Goal: Find specific page/section: Find specific page/section

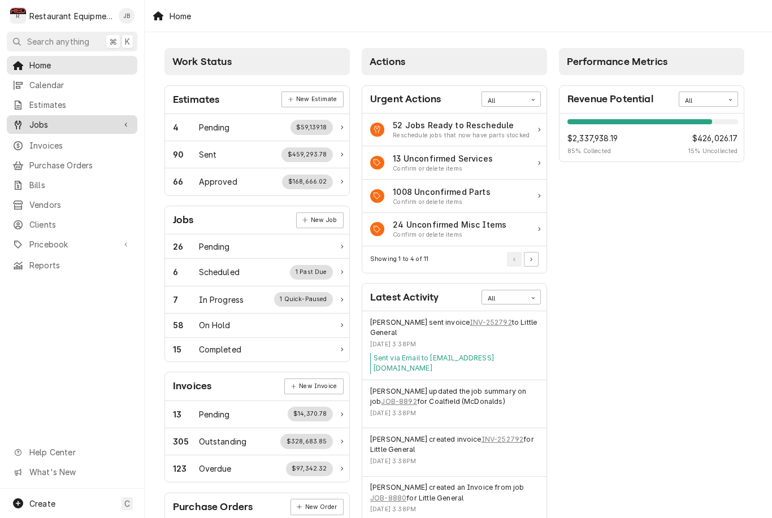
click at [34, 121] on span "Jobs" at bounding box center [71, 125] width 85 height 12
click at [93, 122] on span "Jobs" at bounding box center [71, 125] width 85 height 12
click at [73, 121] on span "Jobs" at bounding box center [71, 125] width 85 height 12
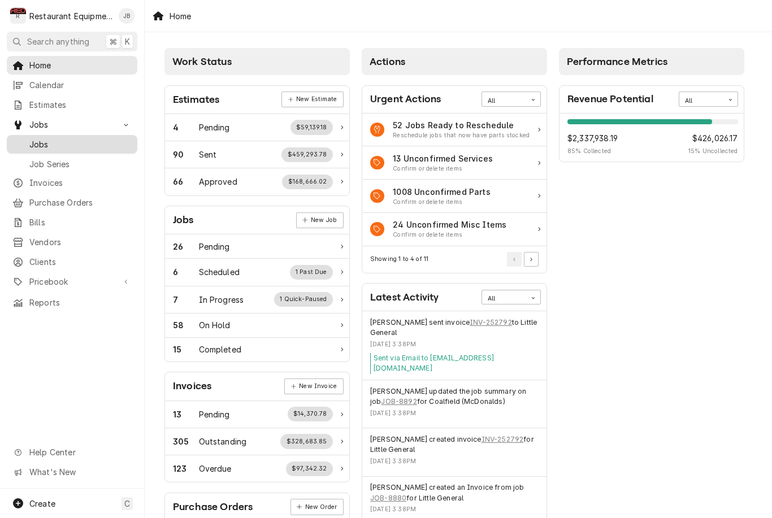
click at [42, 139] on span "Jobs" at bounding box center [80, 145] width 102 height 12
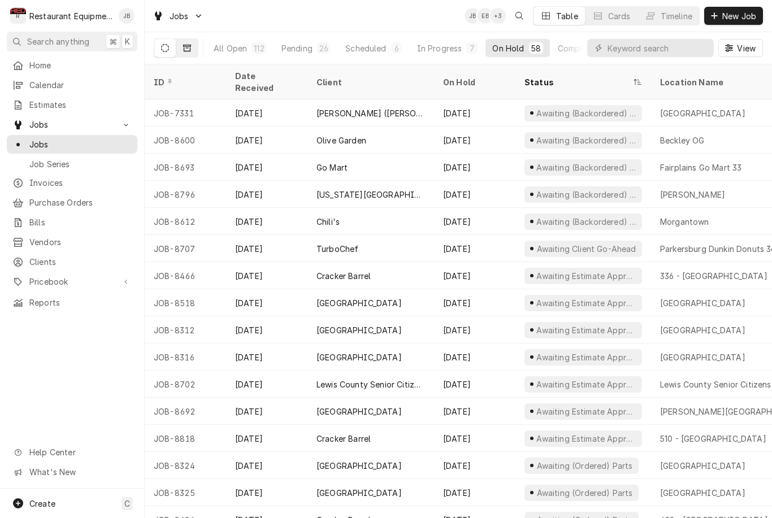
click at [184, 51] on icon "Dynamic Content Wrapper" at bounding box center [187, 48] width 8 height 7
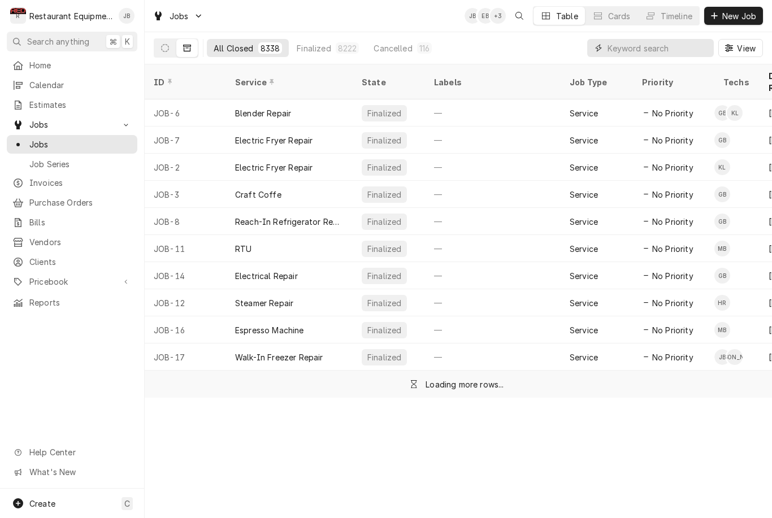
click at [665, 40] on input "Dynamic Content Wrapper" at bounding box center [658, 48] width 101 height 18
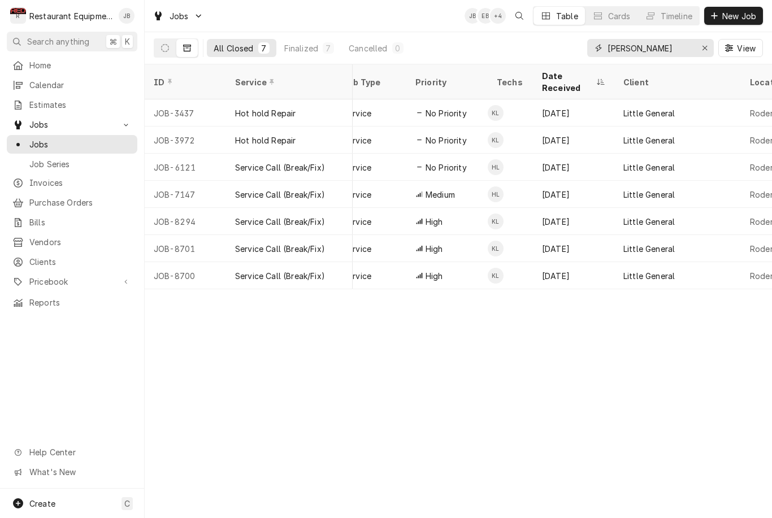
scroll to position [0, 228]
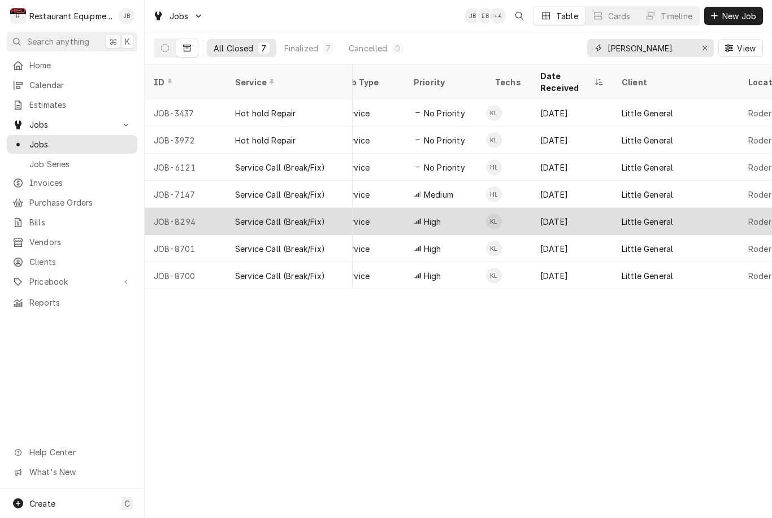
type input "[PERSON_NAME]"
click at [656, 216] on div "Little General" at bounding box center [647, 222] width 51 height 12
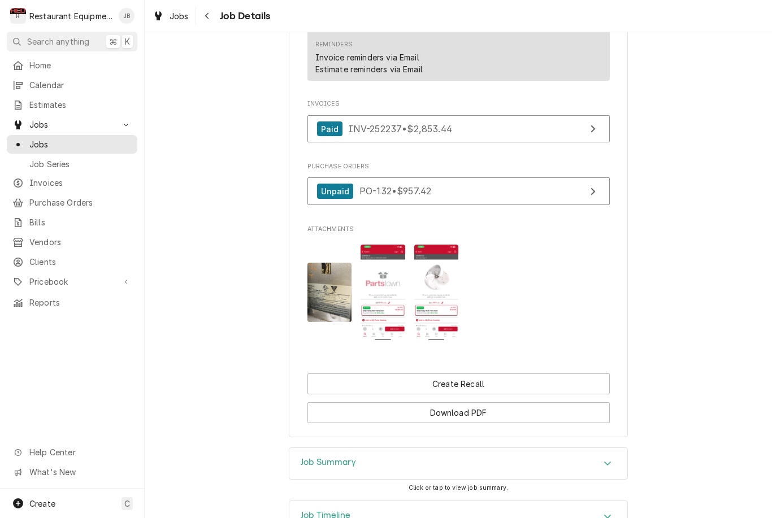
scroll to position [1027, 0]
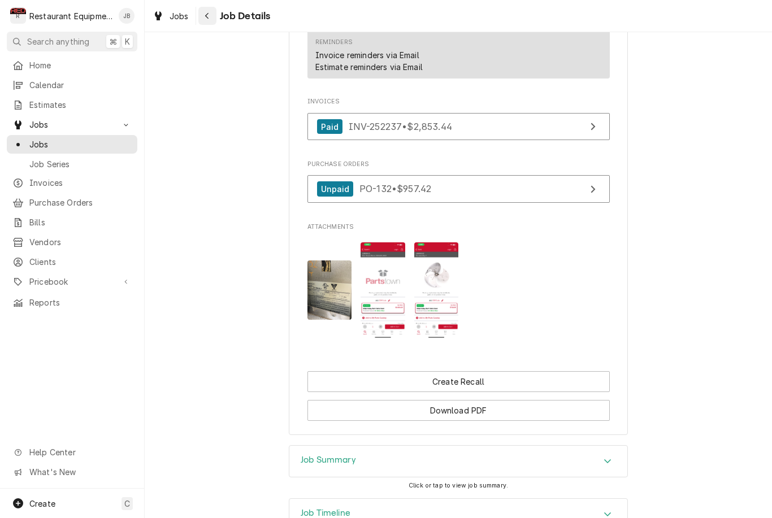
click at [209, 12] on icon "Navigate back" at bounding box center [207, 16] width 5 height 8
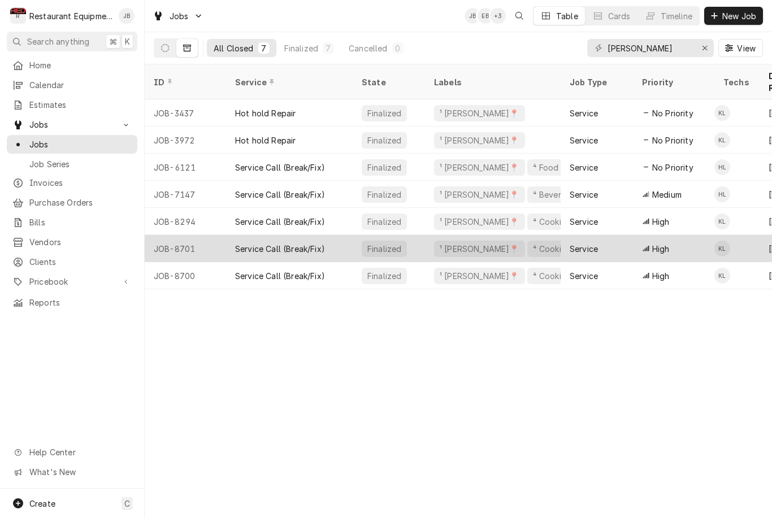
click at [603, 237] on div "Service" at bounding box center [597, 248] width 72 height 27
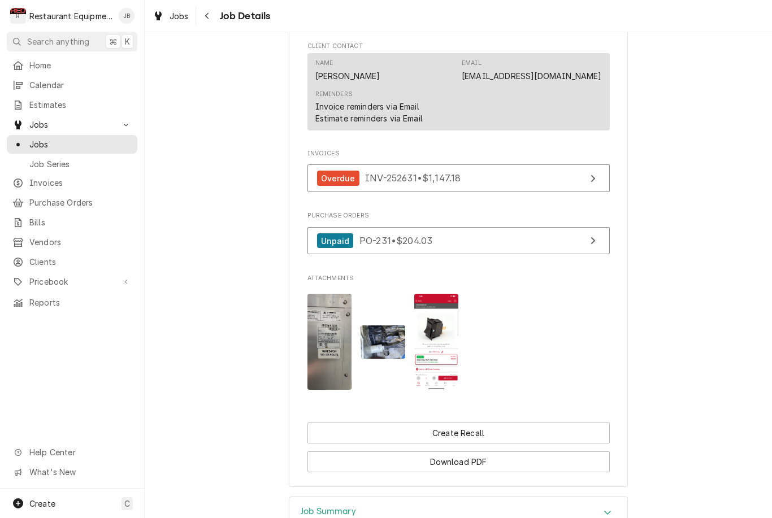
scroll to position [972, 0]
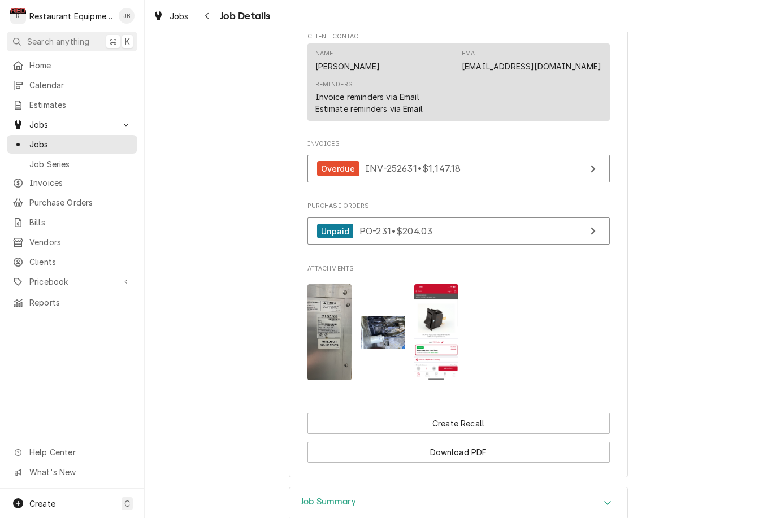
click at [437, 347] on img "Attachments" at bounding box center [436, 332] width 45 height 96
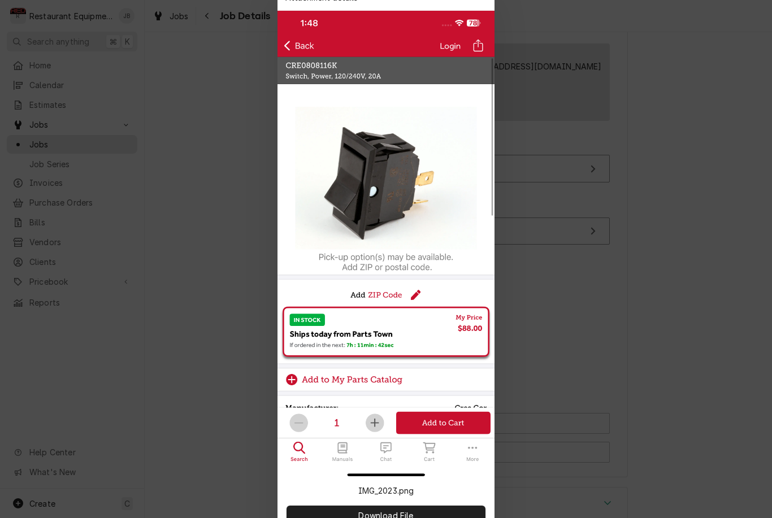
click at [218, 452] on div at bounding box center [386, 259] width 772 height 518
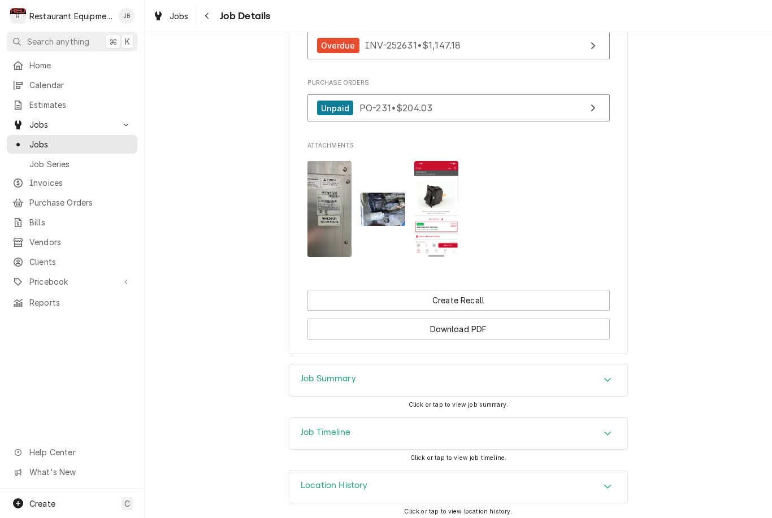
scroll to position [1095, 0]
